Goal: Information Seeking & Learning: Learn about a topic

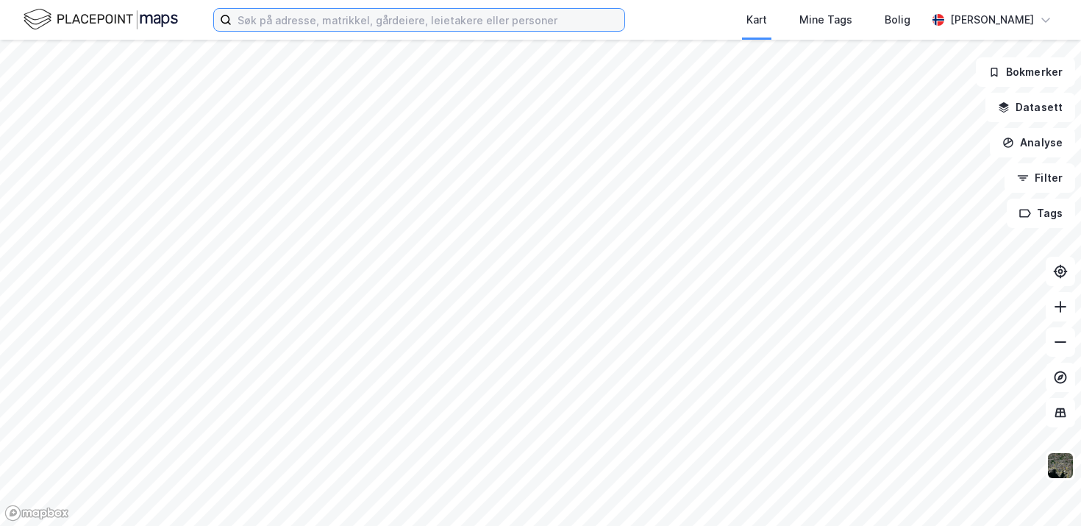
click at [396, 21] on input at bounding box center [428, 20] width 393 height 22
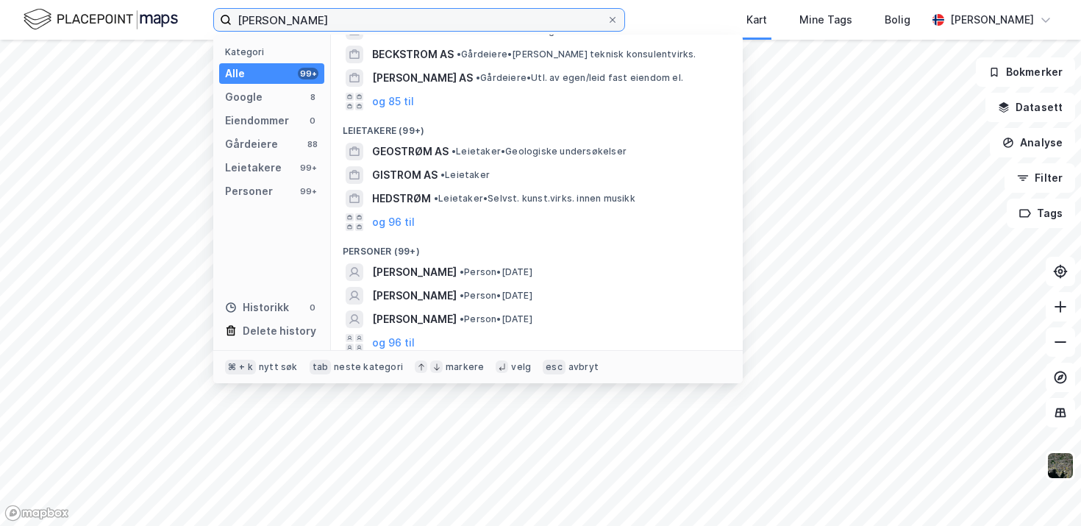
scroll to position [165, 0]
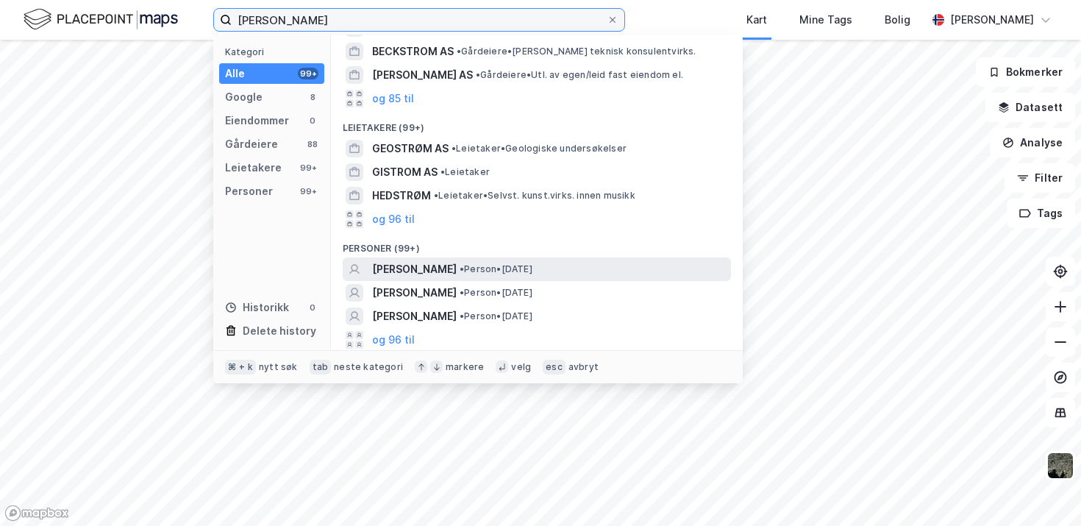
type input "[PERSON_NAME]"
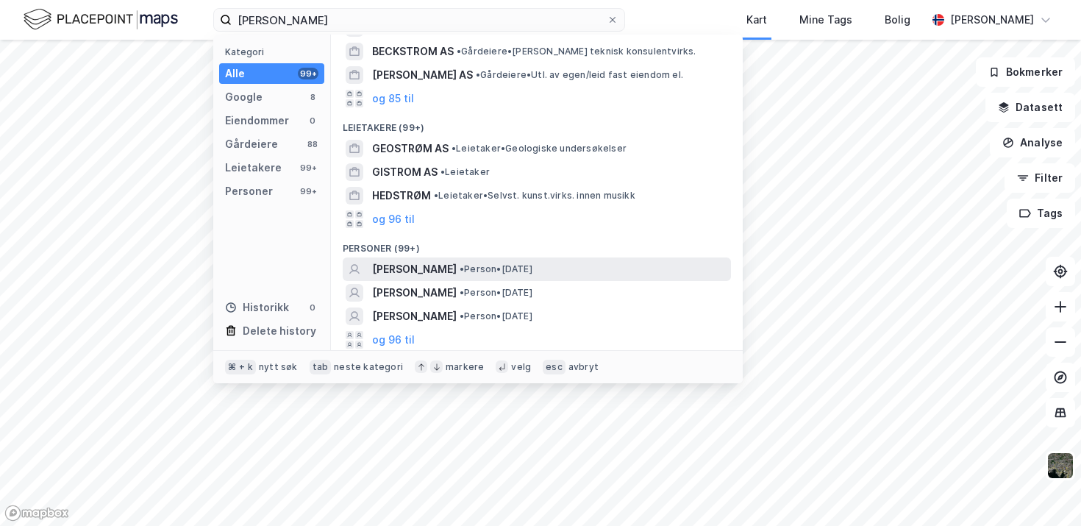
click at [453, 274] on span "[PERSON_NAME]" at bounding box center [414, 269] width 85 height 18
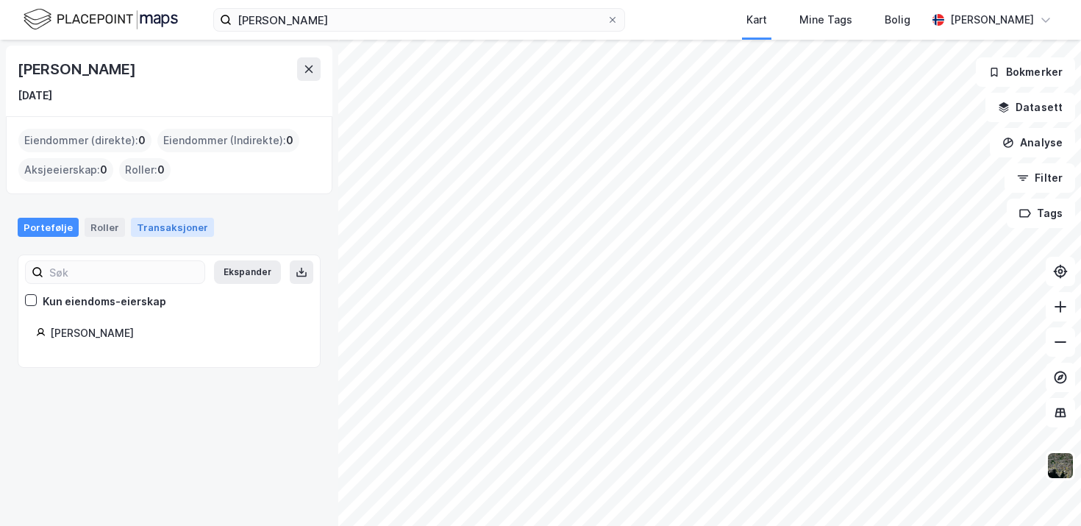
click at [164, 232] on div "Transaksjoner" at bounding box center [172, 227] width 83 height 19
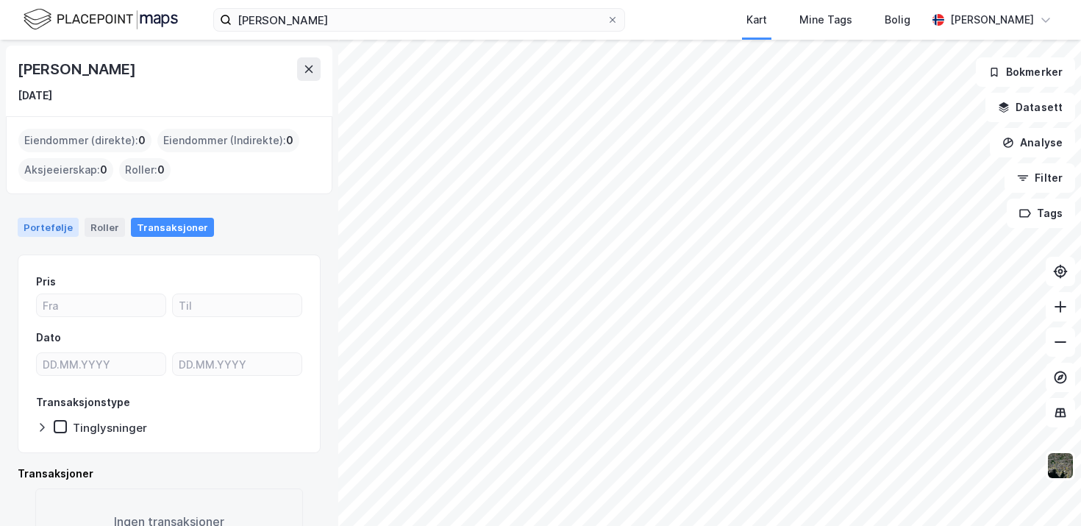
click at [57, 229] on div "Portefølje" at bounding box center [48, 227] width 61 height 19
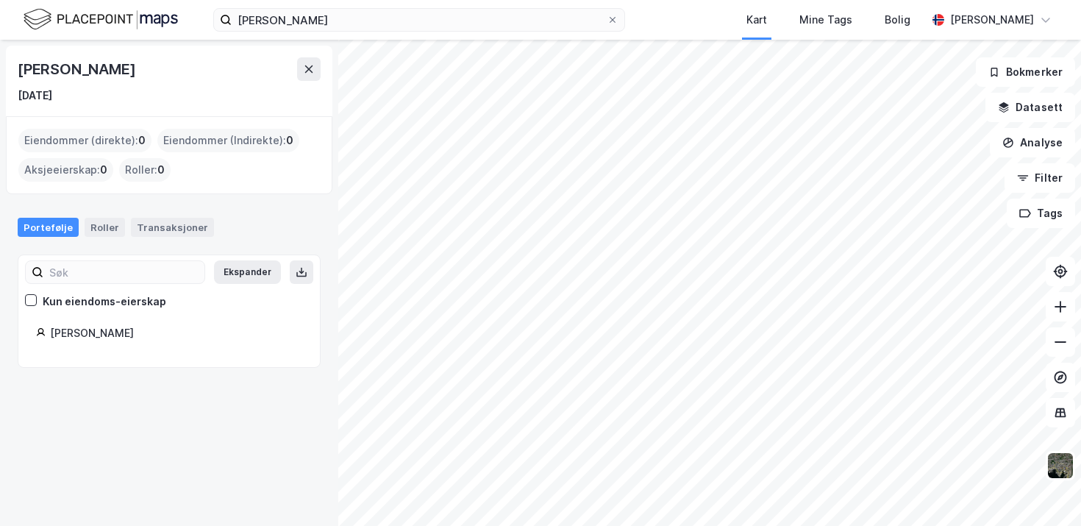
click at [71, 21] on img at bounding box center [101, 20] width 154 height 26
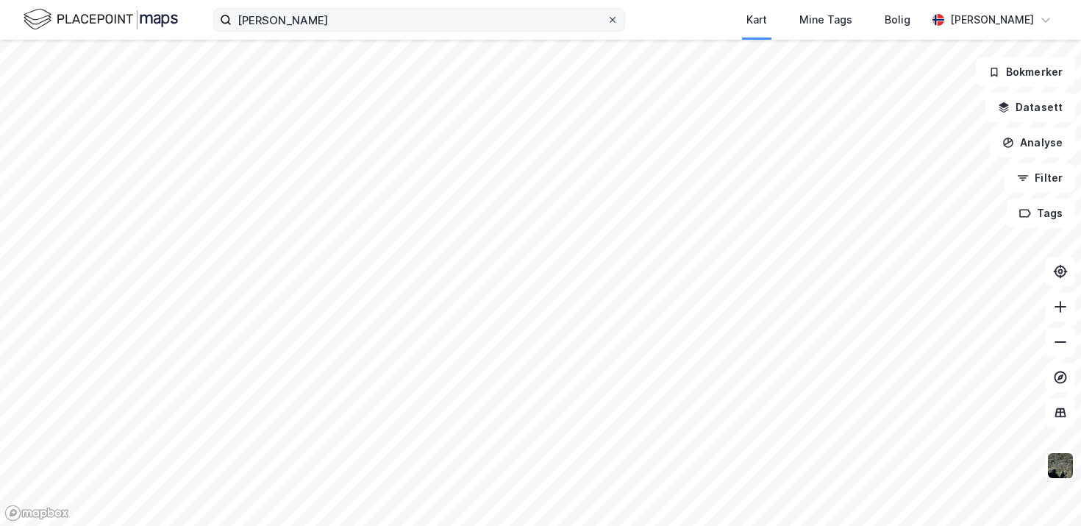
click at [610, 22] on icon at bounding box center [612, 19] width 9 height 9
click at [607, 22] on input "[PERSON_NAME]" at bounding box center [419, 20] width 375 height 22
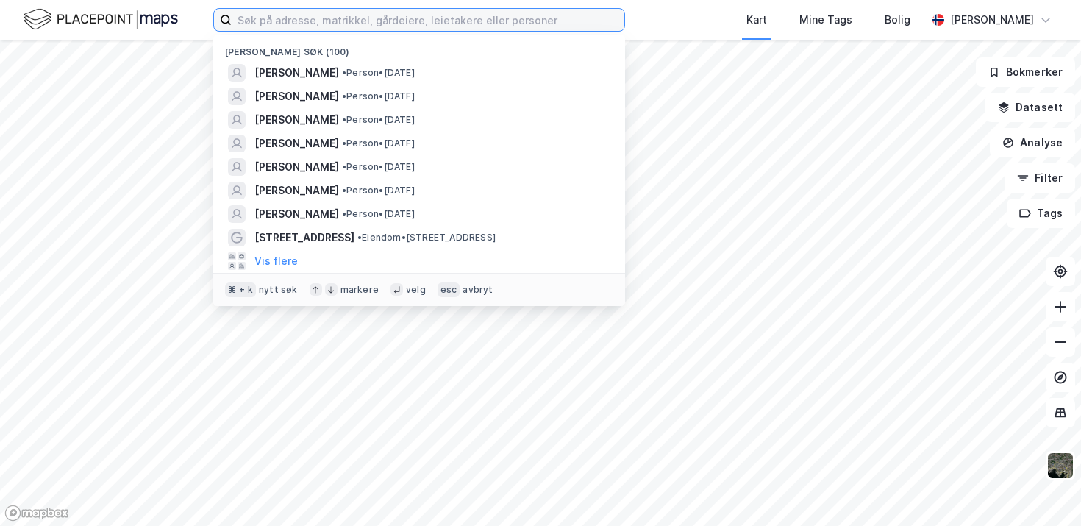
click at [518, 21] on input at bounding box center [428, 20] width 393 height 22
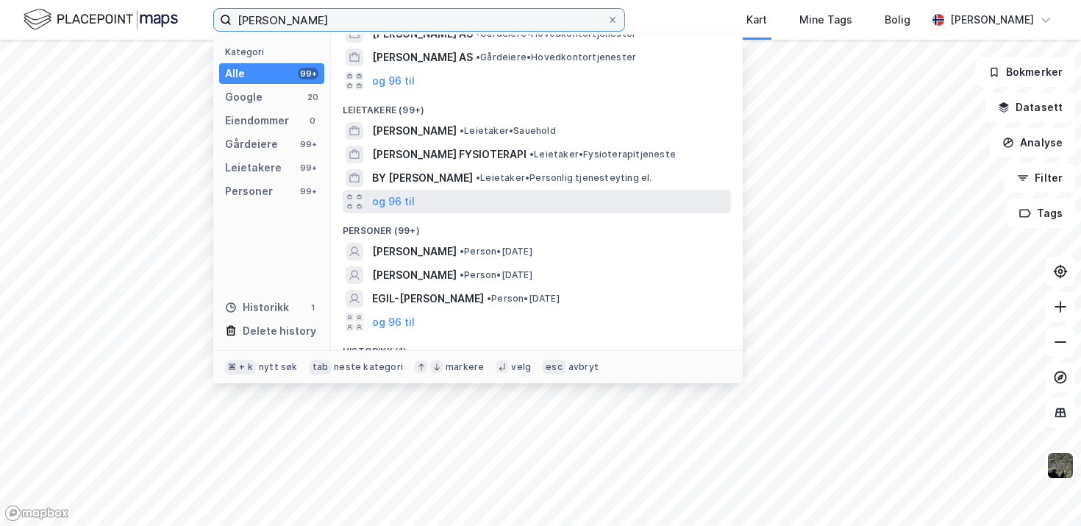
scroll to position [181, 0]
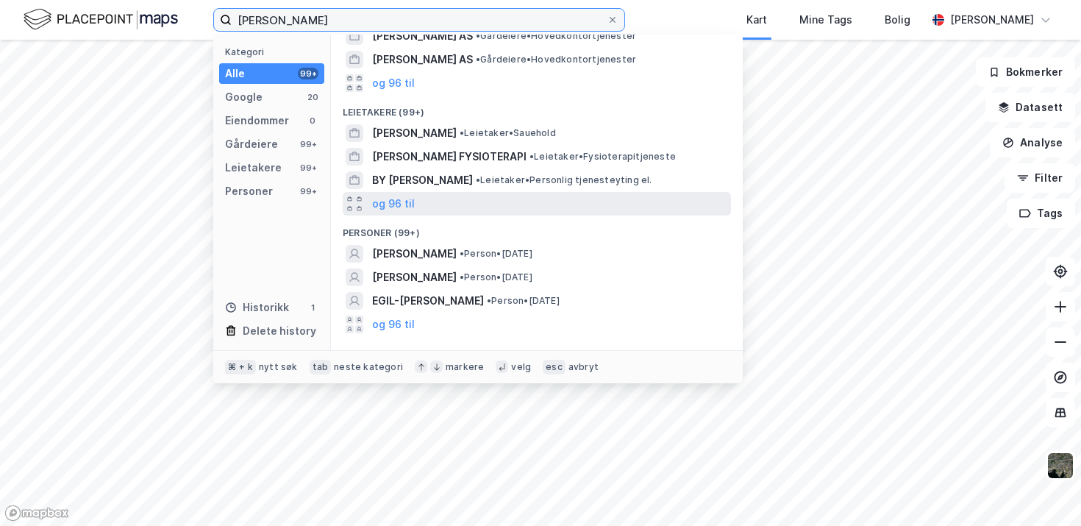
type input "[PERSON_NAME]"
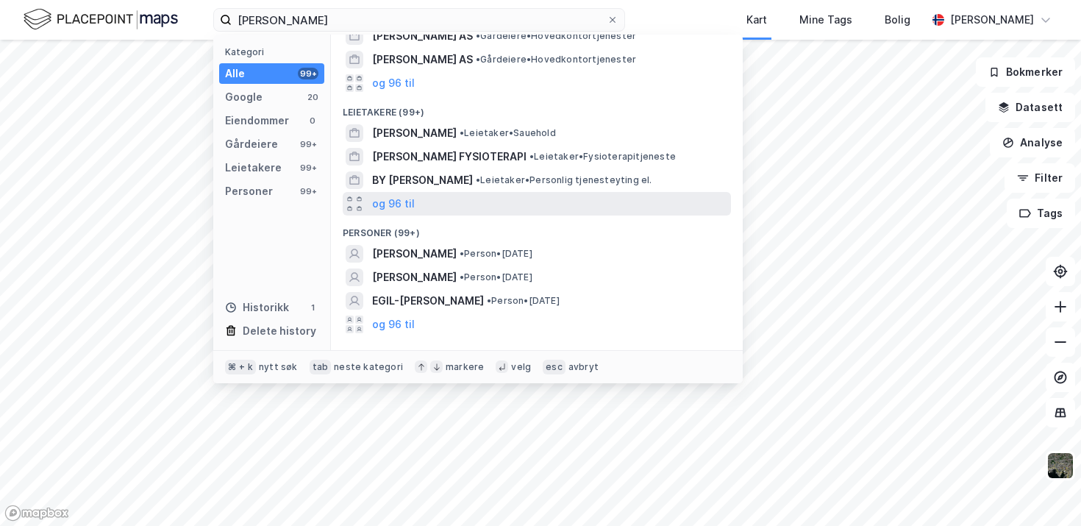
click at [457, 255] on span "[PERSON_NAME]" at bounding box center [414, 254] width 85 height 18
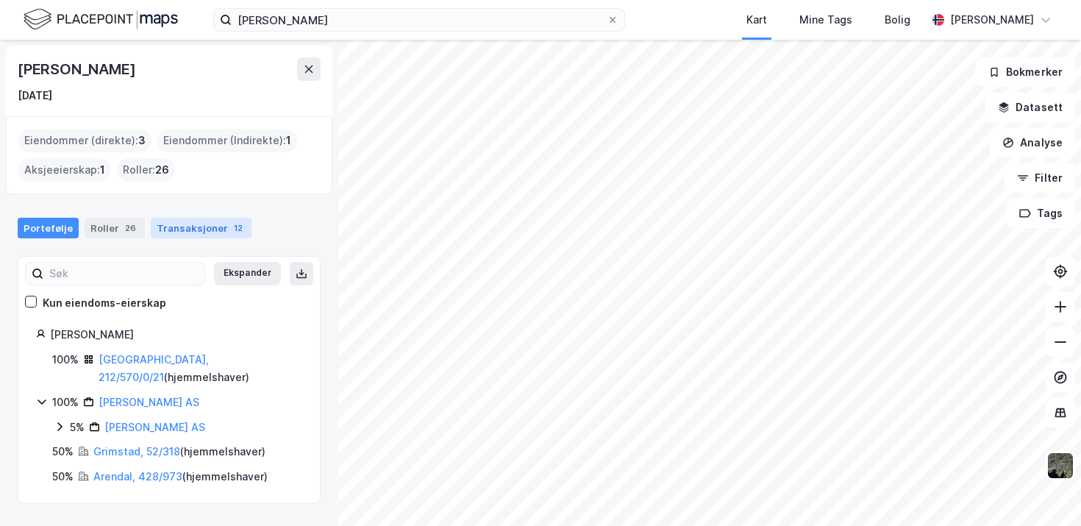
click at [206, 219] on div "Transaksjoner 12" at bounding box center [201, 228] width 101 height 21
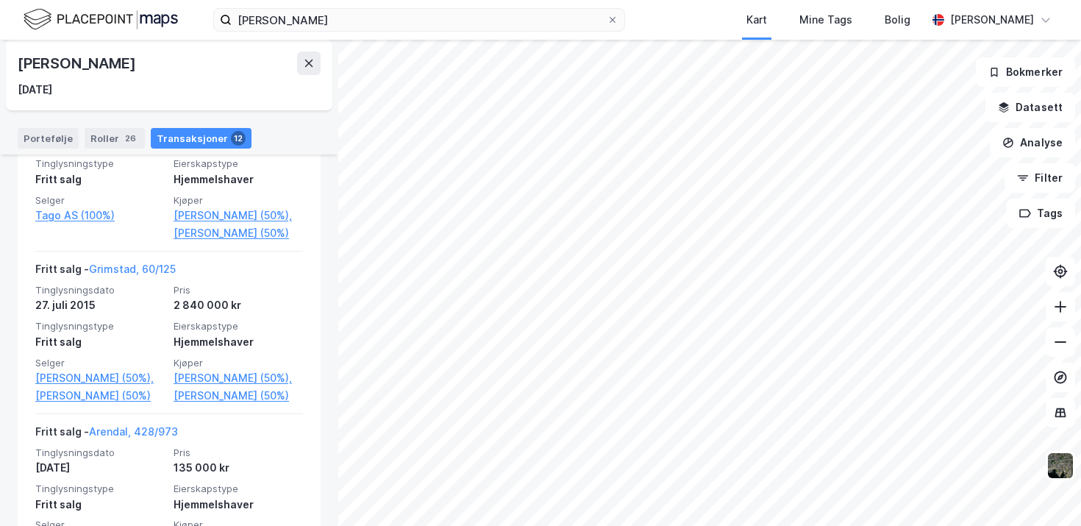
scroll to position [1008, 0]
